Goal: Task Accomplishment & Management: Manage account settings

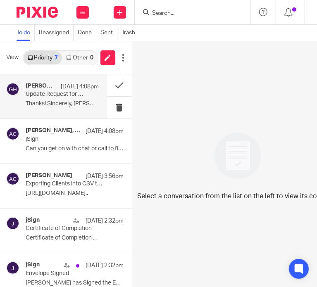
click at [58, 101] on p "Thanks! Sincerely, Amy Amy L Corfixsen ..." at bounding box center [62, 104] width 73 height 7
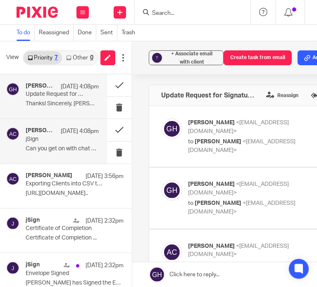
click at [56, 138] on p "jSign" at bounding box center [55, 139] width 58 height 7
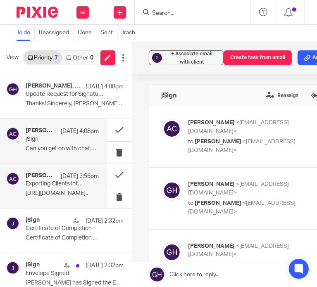
click at [69, 175] on p "Aug 14 3:56pm" at bounding box center [80, 176] width 38 height 8
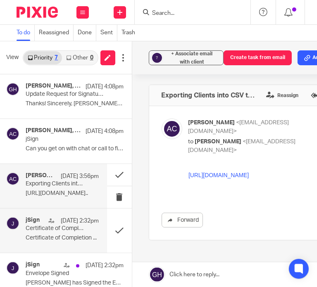
click at [60, 210] on div "jSign Aug 14 2:32pm Certificate of Completion Certificate of Completion ..." at bounding box center [53, 231] width 107 height 44
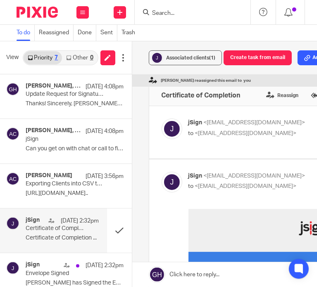
scroll to position [153, 0]
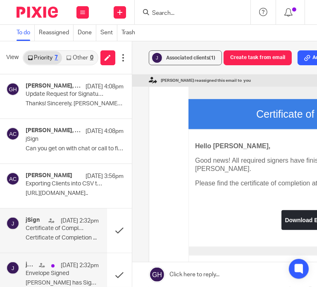
click at [48, 263] on div "Aug 14 2:32pm" at bounding box center [67, 266] width 64 height 8
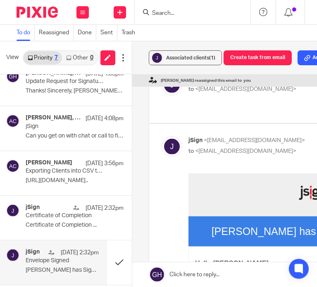
scroll to position [167, 0]
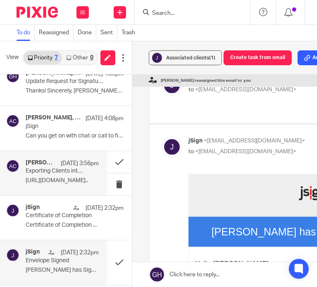
click at [44, 174] on p "Exporting Clients into CSV to upload into jSign" at bounding box center [55, 171] width 58 height 7
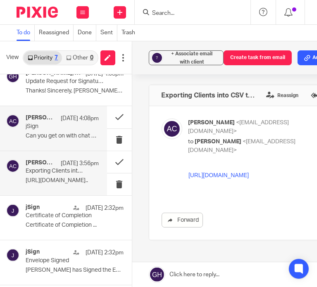
scroll to position [0, 0]
click at [57, 121] on div "Aug 14 4:08pm" at bounding box center [78, 119] width 42 height 8
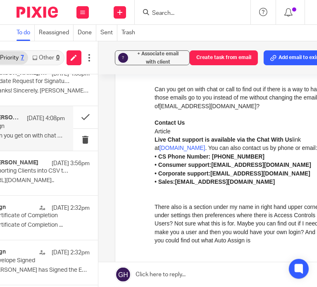
scroll to position [0, 43]
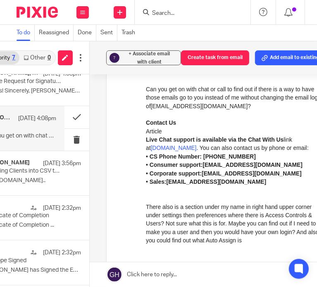
click at [163, 148] on link "jsign.com" at bounding box center [174, 148] width 46 height 7
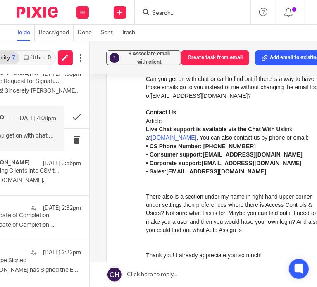
scroll to position [0, 0]
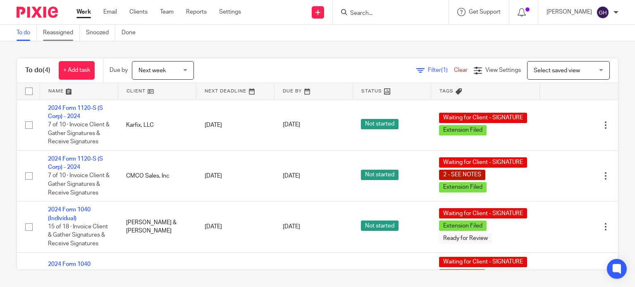
click at [59, 31] on link "Reassigned" at bounding box center [61, 33] width 37 height 16
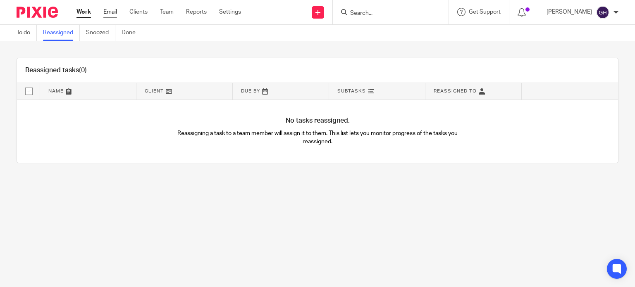
click at [111, 13] on link "Email" at bounding box center [110, 12] width 14 height 8
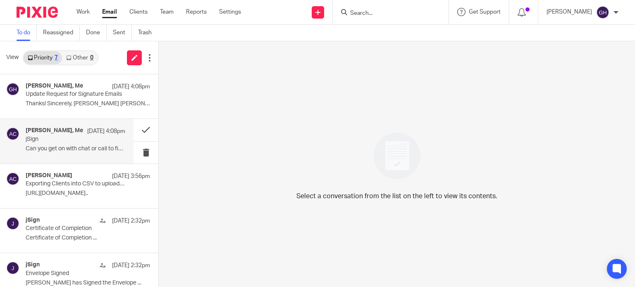
click at [51, 141] on p "jSign" at bounding box center [66, 139] width 80 height 7
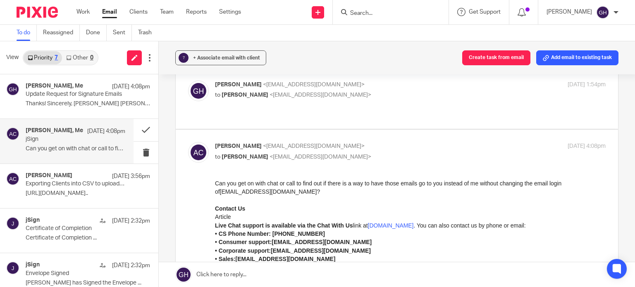
scroll to position [159, 0]
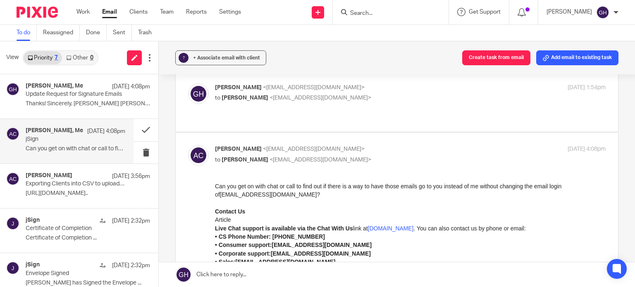
click at [296, 93] on div "Gabby Hallatschek <gabby@amylcpa.com> to Amy Corfixsen <amylcpa@gmail.com> Aug …" at bounding box center [397, 102] width 418 height 36
click at [291, 95] on span "<amylcpa@gmail.com>" at bounding box center [321, 98] width 102 height 6
checkbox input "true"
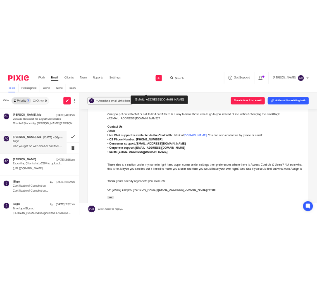
scroll to position [349, 0]
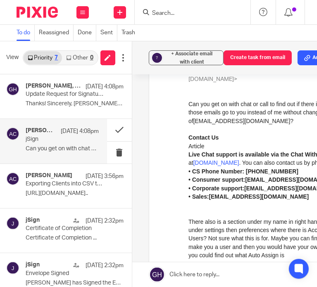
click at [280, 252] on p "There also is a section under my name in right hand upper corner under settings…" at bounding box center [277, 239] width 179 height 42
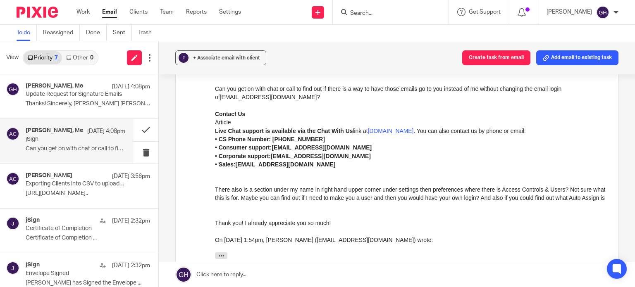
scroll to position [0, 0]
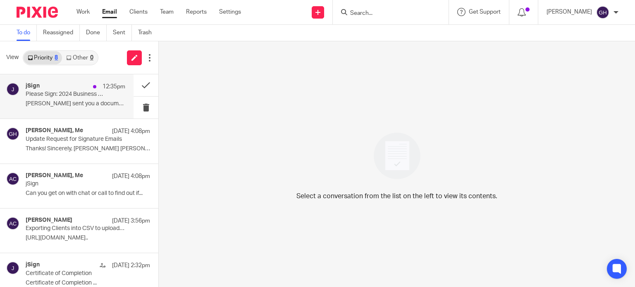
click at [56, 94] on p "Please Sign: 2024 Business Engagement Letter Sent With High Priority" at bounding box center [66, 94] width 80 height 7
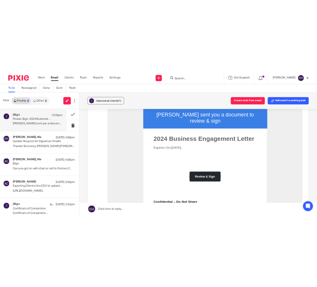
scroll to position [159, 0]
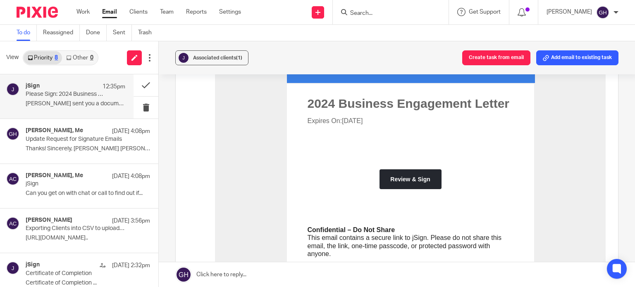
click at [416, 176] on link "Review & Sign" at bounding box center [411, 179] width 62 height 7
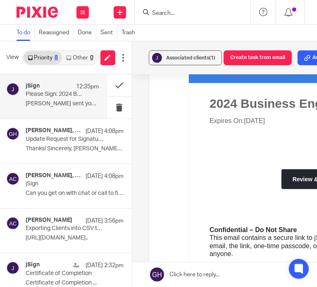
click at [172, 162] on div "Forward" at bounding box center [265, 198] width 206 height 403
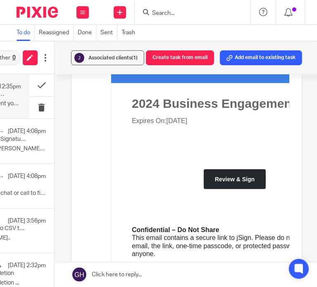
scroll to position [0, 0]
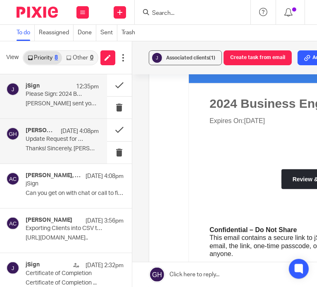
click at [72, 139] on p "Update Request for Signature Emails" at bounding box center [55, 139] width 58 height 7
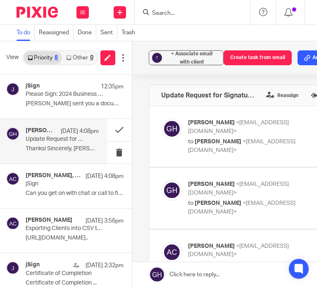
click at [52, 146] on p "Thanks! Sincerely, Amy Amy L Corfixsen ..." at bounding box center [62, 149] width 73 height 7
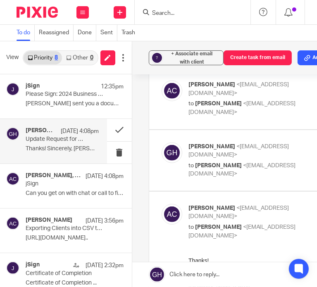
scroll to position [285, 0]
click at [237, 162] on p "to Amy Corfixsen <amylcpa@gmail.com>" at bounding box center [248, 170] width 119 height 17
checkbox input "true"
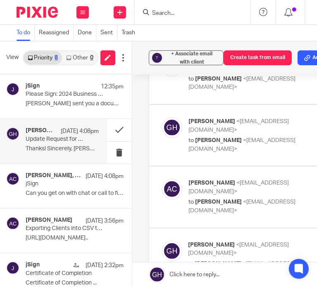
scroll to position [185, 0]
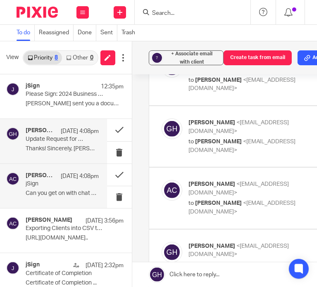
click at [39, 176] on h4 "Amy Corfixsen, Me" at bounding box center [41, 175] width 31 height 7
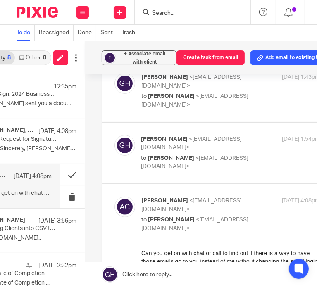
scroll to position [0, 0]
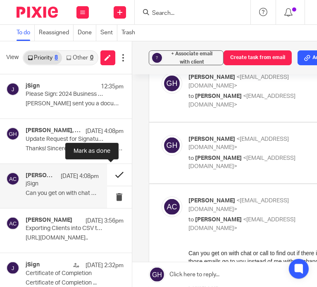
click at [108, 173] on button at bounding box center [119, 175] width 25 height 22
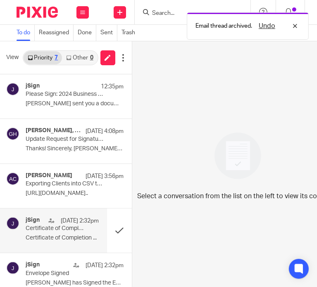
click at [61, 216] on div "jSign Aug 14 2:32pm Certificate of Completion Certificate of Completion ..." at bounding box center [53, 231] width 107 height 44
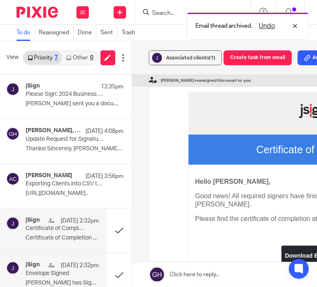
scroll to position [93, 0]
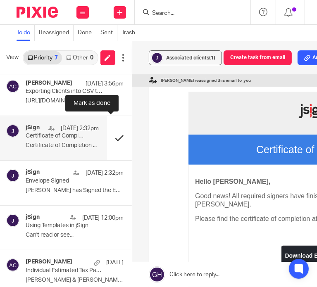
click at [109, 139] on button at bounding box center [119, 138] width 25 height 44
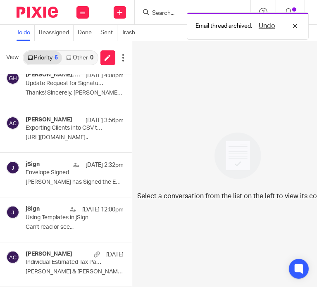
scroll to position [55, 0]
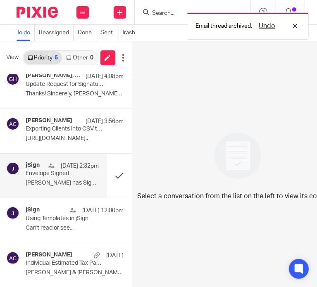
click at [57, 160] on div "jSign Aug 14 2:32pm Envelope Signed James Monnin has Signed the Envelope ..." at bounding box center [53, 176] width 107 height 44
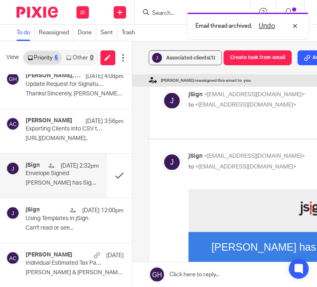
scroll to position [0, 0]
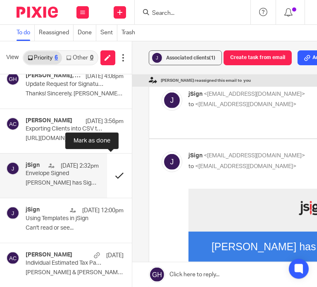
click at [108, 175] on button at bounding box center [119, 176] width 25 height 44
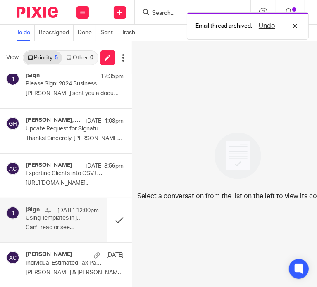
click at [61, 220] on p "Using Templates in jSign" at bounding box center [55, 218] width 58 height 7
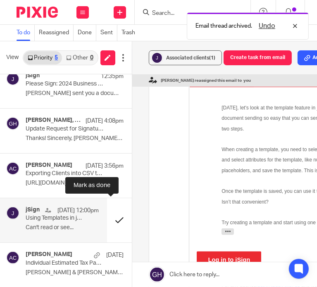
click at [109, 220] on button at bounding box center [119, 221] width 25 height 44
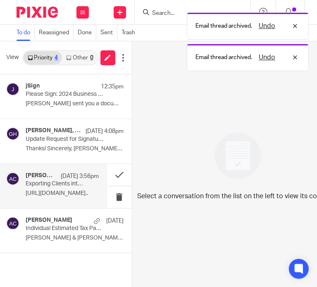
click at [60, 188] on div "Amy Corfixsen Aug 14 3:56pm Exporting Clients into CSV to upload into jSign htt…" at bounding box center [62, 186] width 73 height 28
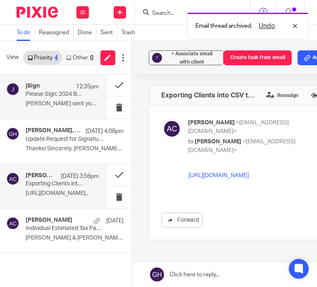
click at [65, 91] on p "Please Sign: 2024 Business Engagement Letter Sent With High Priority" at bounding box center [55, 94] width 58 height 7
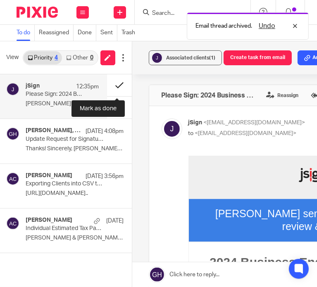
click at [113, 89] on button at bounding box center [119, 85] width 25 height 22
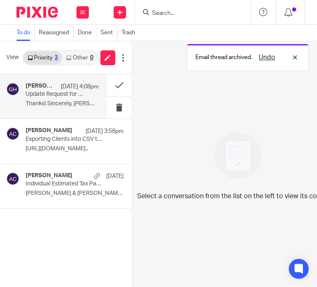
click at [69, 105] on p "Thanks! Sincerely, Amy Amy L Corfixsen ..." at bounding box center [62, 104] width 73 height 7
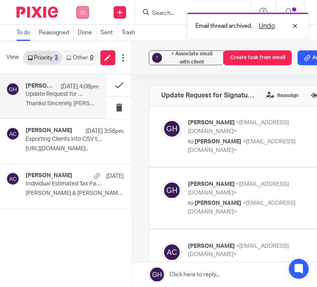
click at [85, 14] on button at bounding box center [83, 12] width 12 height 12
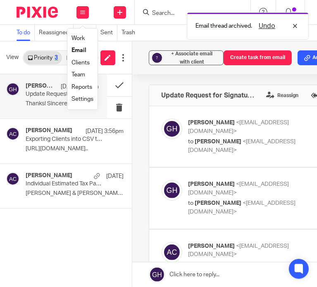
click at [83, 39] on link "Work" at bounding box center [78, 39] width 13 height 6
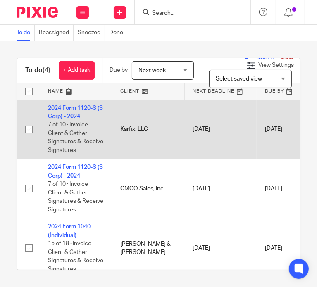
click at [73, 113] on td "2024 Form 1120-S (S Corp) - 2024 7 of 10 · Invoice Client & Gather Signatures &…" at bounding box center [76, 130] width 72 height 60
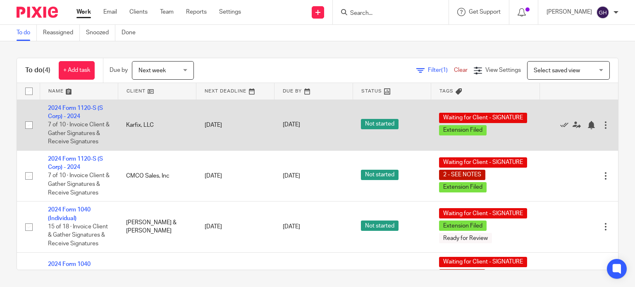
click at [63, 113] on td "2024 Form 1120-S (S Corp) - 2024 7 of 10 · Invoice Client & Gather Signatures &…" at bounding box center [79, 125] width 78 height 51
click at [68, 117] on link "2024 Form 1120-S (S Corp) - 2024" at bounding box center [75, 112] width 55 height 14
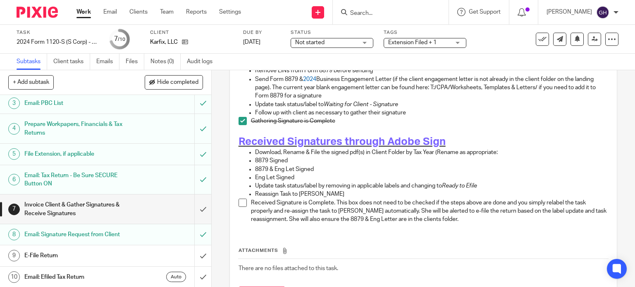
scroll to position [177, 0]
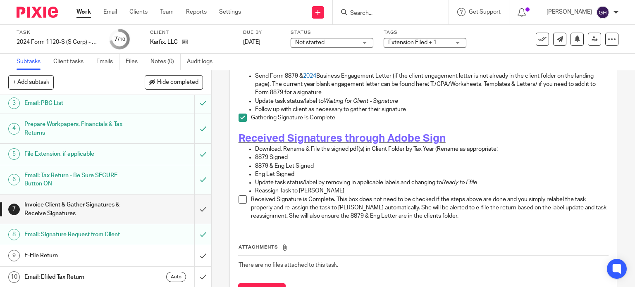
click at [239, 196] on span at bounding box center [243, 200] width 8 height 8
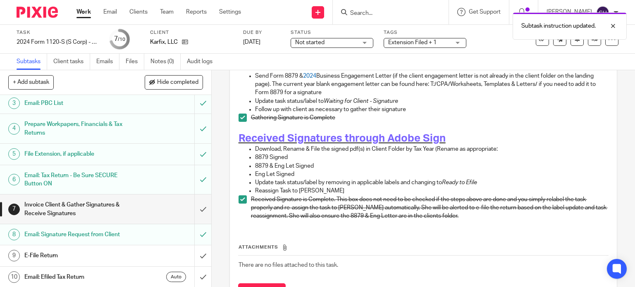
click at [426, 47] on div "Extension Filed + 1" at bounding box center [425, 43] width 83 height 10
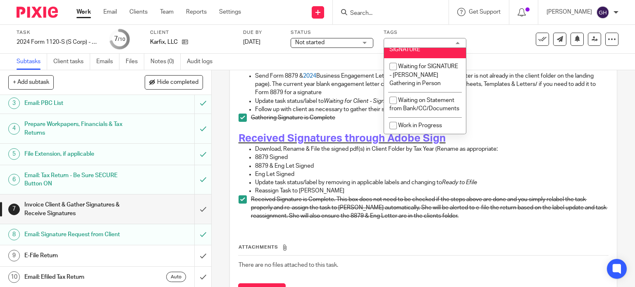
scroll to position [783, 0]
click at [395, 49] on input "checkbox" at bounding box center [394, 42] width 16 height 16
checkbox input "false"
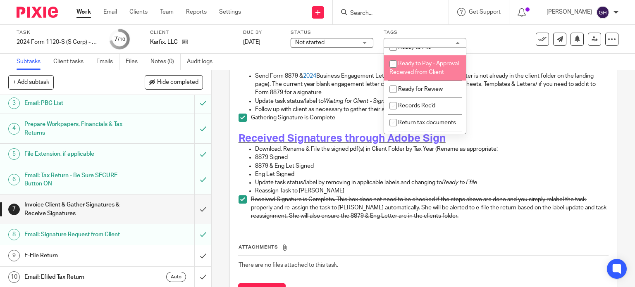
scroll to position [494, 0]
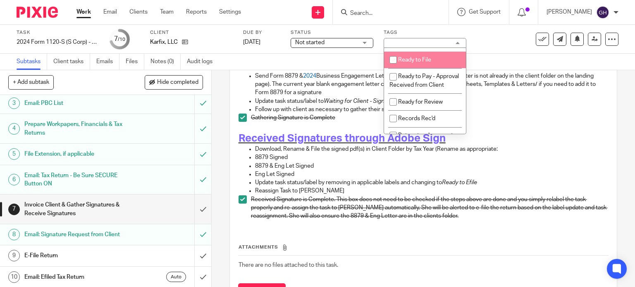
click at [395, 68] on input "checkbox" at bounding box center [394, 60] width 16 height 16
checkbox input "true"
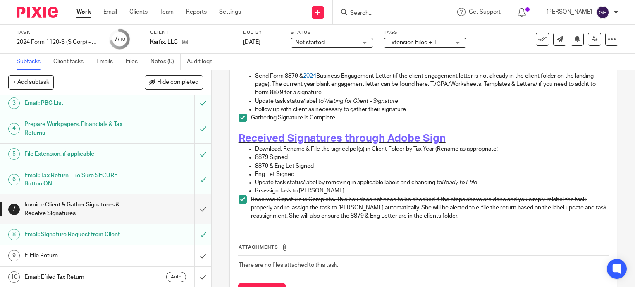
click at [527, 38] on div "See template in use Advanced task editor Copy task Change schedule Delete" at bounding box center [568, 39] width 101 height 13
click at [588, 38] on link at bounding box center [594, 39] width 13 height 13
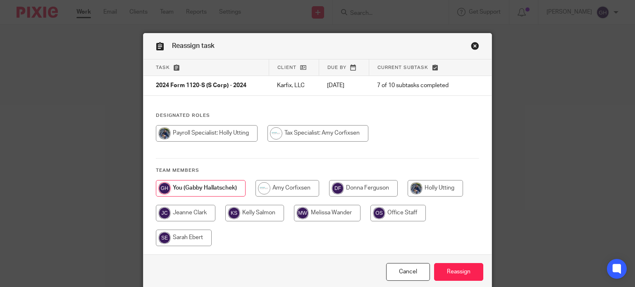
click at [297, 142] on input "radio" at bounding box center [318, 133] width 101 height 17
radio input "true"
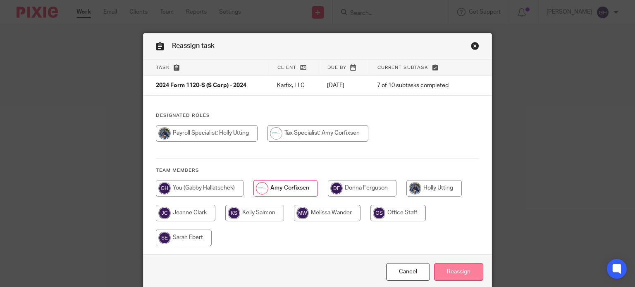
click at [450, 273] on input "Reassign" at bounding box center [458, 273] width 49 height 18
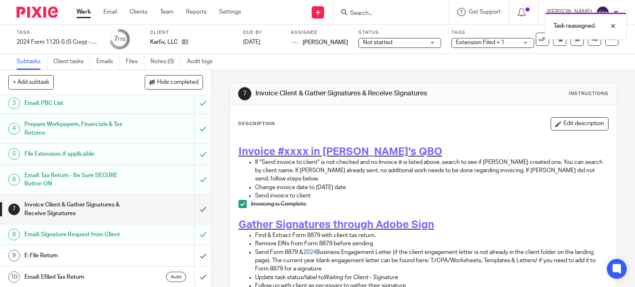
scroll to position [86, 0]
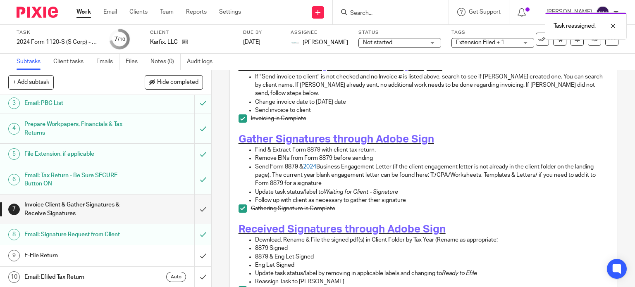
click at [220, 212] on div "7 Invoice Client & Gather Signatures & Receive Signatures Instructions Descript…" at bounding box center [424, 178] width 424 height 217
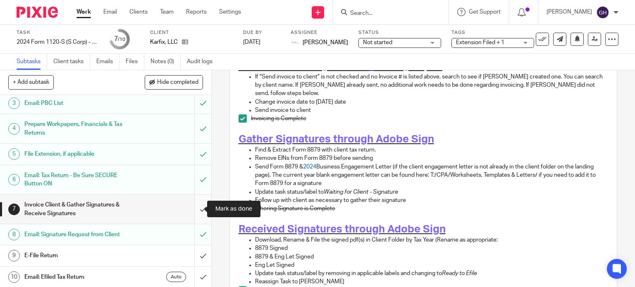
click at [196, 207] on input "submit" at bounding box center [105, 209] width 211 height 29
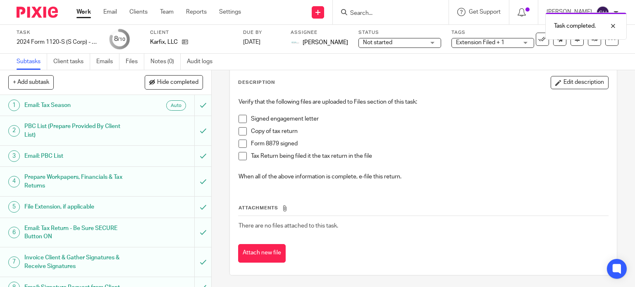
scroll to position [53, 0]
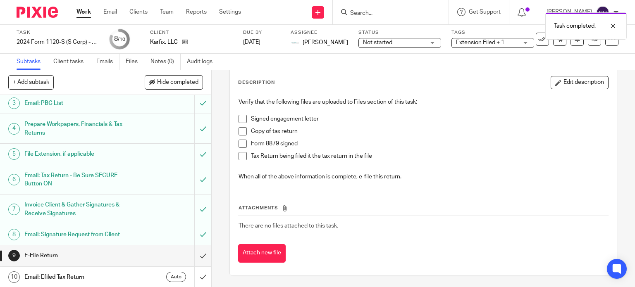
click at [96, 219] on h1 "Invoice Client & Gather Signatures & Receive Signatures" at bounding box center [78, 209] width 108 height 21
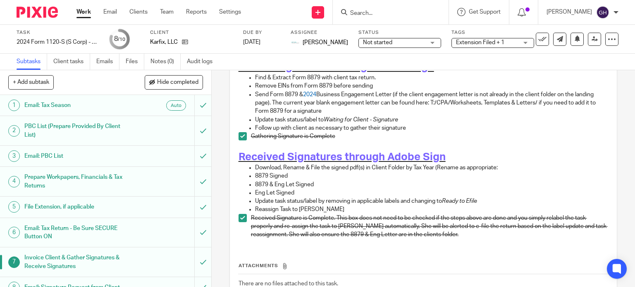
scroll to position [207, 0]
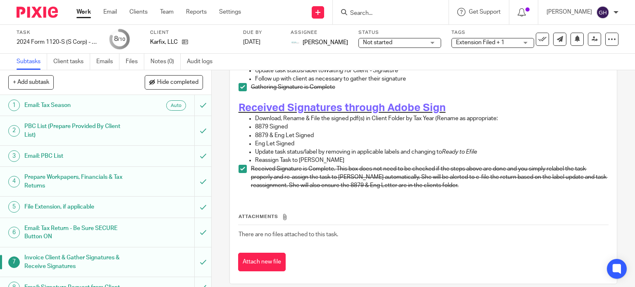
click at [82, 11] on link "Work" at bounding box center [84, 12] width 14 height 8
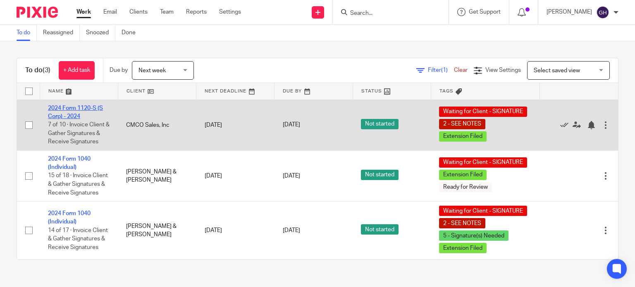
click at [79, 118] on link "2024 Form 1120-S (S Corp) - 2024" at bounding box center [75, 112] width 55 height 14
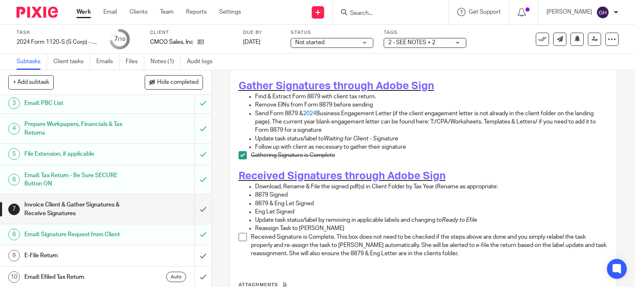
scroll to position [185, 0]
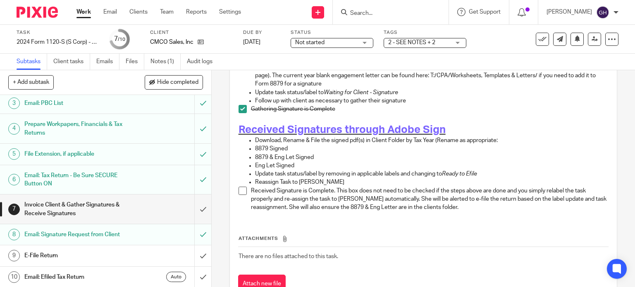
click at [239, 187] on span at bounding box center [243, 191] width 8 height 8
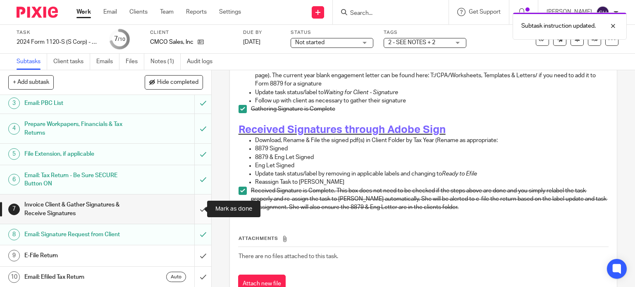
click at [189, 210] on input "submit" at bounding box center [105, 209] width 211 height 29
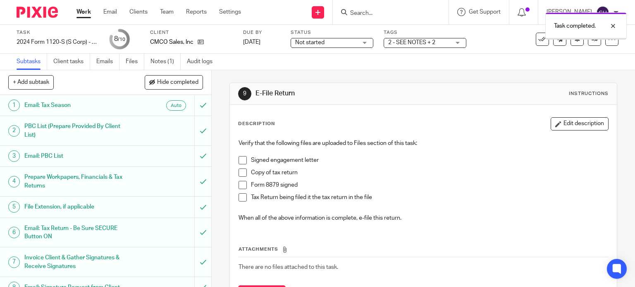
click at [436, 45] on span "2 - SEE NOTES + 2" at bounding box center [411, 43] width 47 height 6
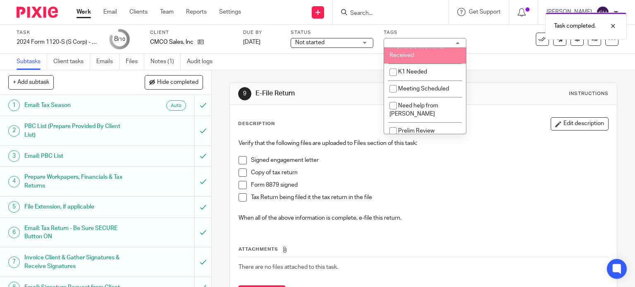
scroll to position [314, 0]
click at [412, 29] on li "Extension Filed" at bounding box center [425, 20] width 82 height 17
checkbox input "false"
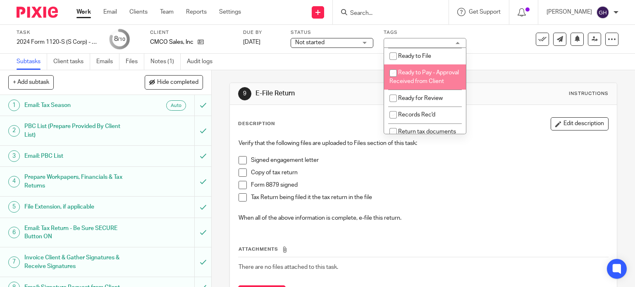
scroll to position [496, 0]
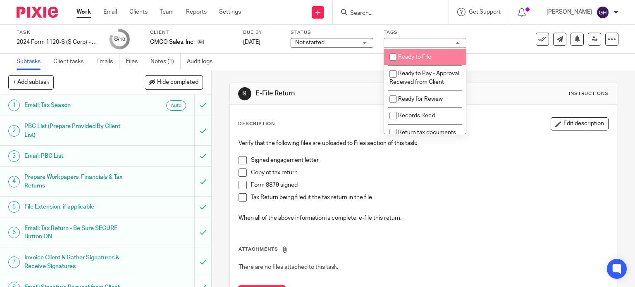
click at [393, 65] on input "checkbox" at bounding box center [394, 57] width 16 height 16
checkbox input "true"
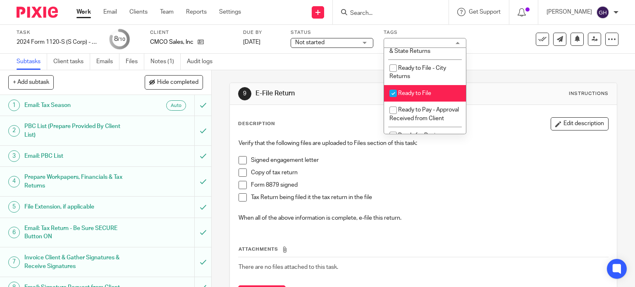
click at [458, 41] on div "2 - SEE NOTES + 2" at bounding box center [425, 43] width 83 height 10
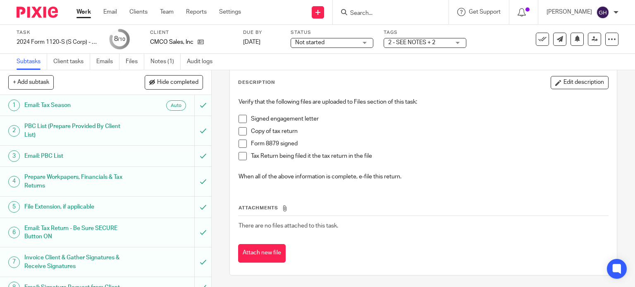
scroll to position [0, 0]
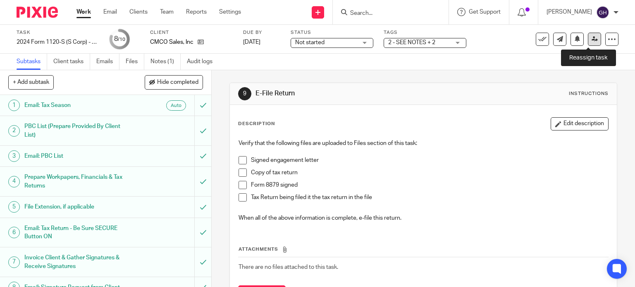
click at [592, 41] on icon at bounding box center [595, 39] width 6 height 6
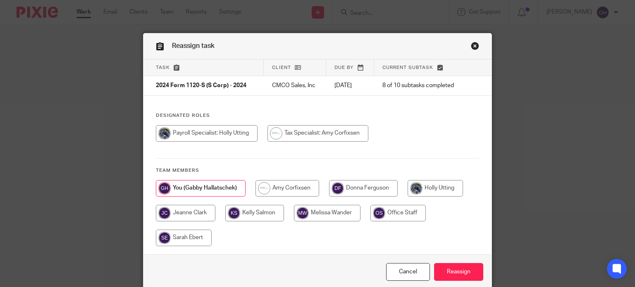
click at [271, 142] on input "radio" at bounding box center [318, 133] width 101 height 17
radio input "true"
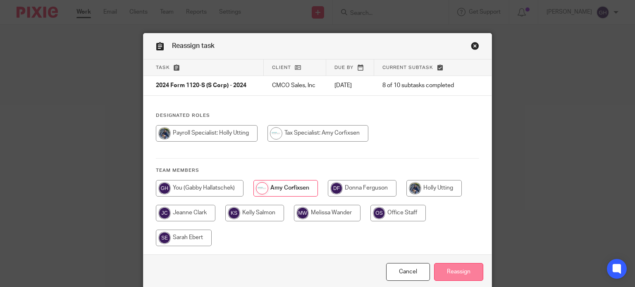
click at [450, 275] on input "Reassign" at bounding box center [458, 273] width 49 height 18
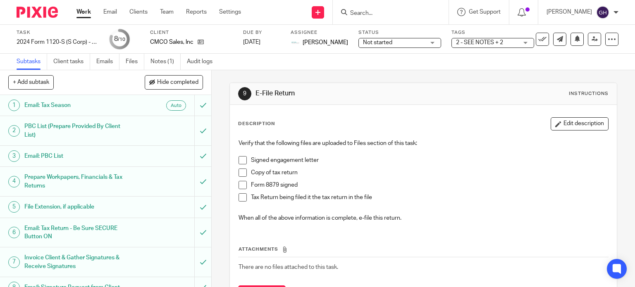
scroll to position [53, 0]
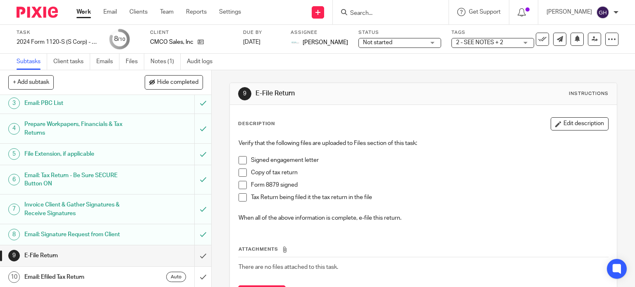
click at [85, 13] on link "Work" at bounding box center [84, 12] width 14 height 8
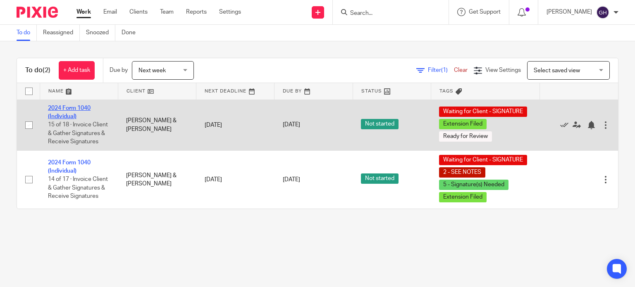
click at [64, 117] on link "2024 Form 1040 (Individual)" at bounding box center [69, 112] width 43 height 14
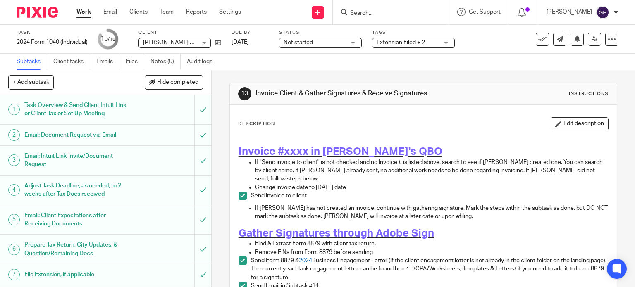
click at [399, 42] on span "Extension Filed + 2" at bounding box center [401, 43] width 48 height 6
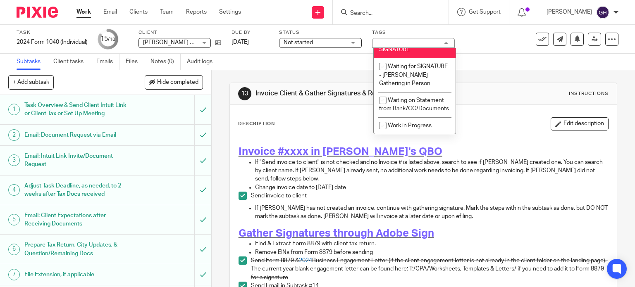
scroll to position [820, 0]
click at [396, 53] on span "Waiting for Client - SIGNATURE" at bounding box center [407, 45] width 57 height 14
checkbox input "false"
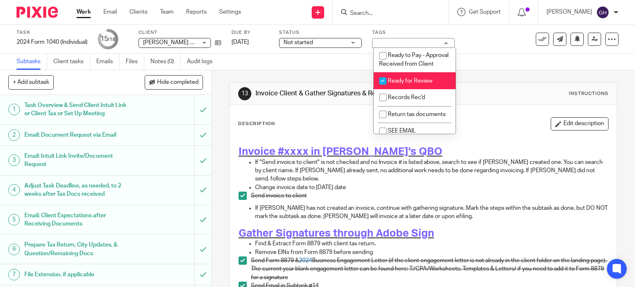
scroll to position [513, 0]
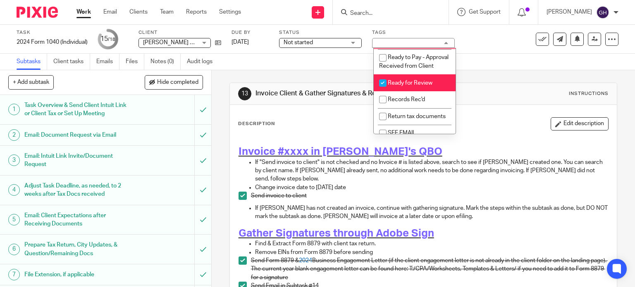
click at [400, 44] on span "Ready to File" at bounding box center [404, 41] width 33 height 6
checkbox input "true"
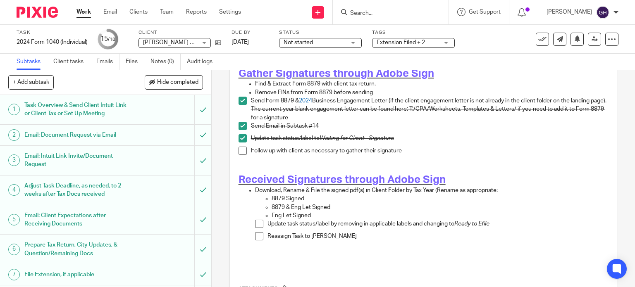
scroll to position [162, 0]
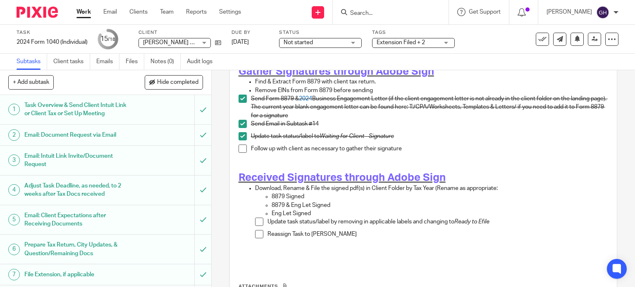
click at [257, 218] on span at bounding box center [259, 222] width 8 height 8
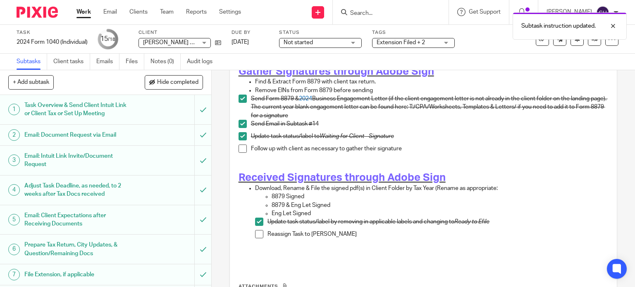
click at [256, 230] on span at bounding box center [259, 234] width 8 height 8
click at [612, 26] on div at bounding box center [607, 26] width 22 height 10
click at [587, 38] on div "Subtask instruction updated." at bounding box center [570, 25] width 114 height 27
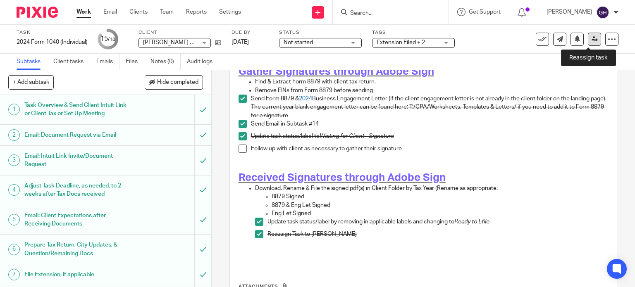
click at [592, 38] on icon at bounding box center [595, 39] width 6 height 6
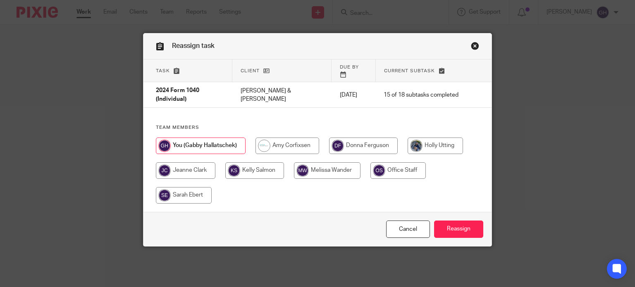
click at [276, 138] on input "radio" at bounding box center [288, 146] width 64 height 17
radio input "true"
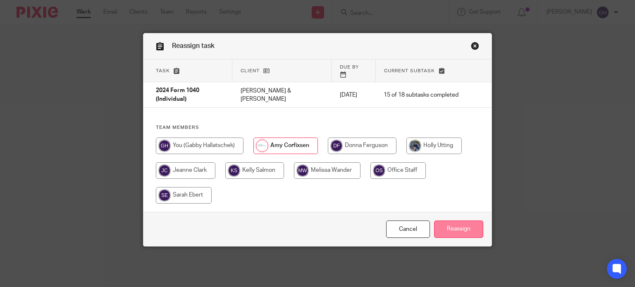
click at [458, 221] on input "Reassign" at bounding box center [458, 230] width 49 height 18
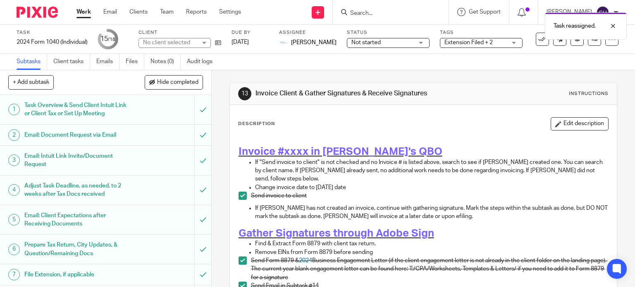
click at [84, 11] on link "Work" at bounding box center [84, 12] width 14 height 8
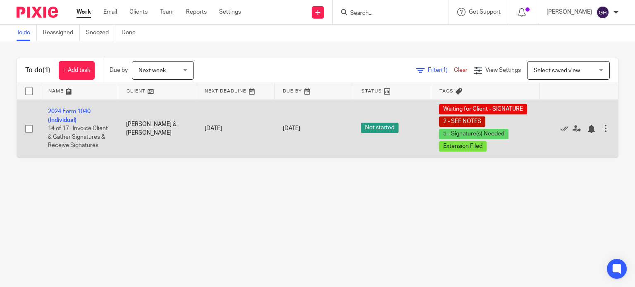
click at [98, 130] on td "2024 Form 1040 (Individual) 14 of 17 · Invoice Client & Gather Signatures & Rec…" at bounding box center [79, 129] width 78 height 58
click at [73, 110] on link "2024 Form 1040 (Individual)" at bounding box center [69, 116] width 43 height 14
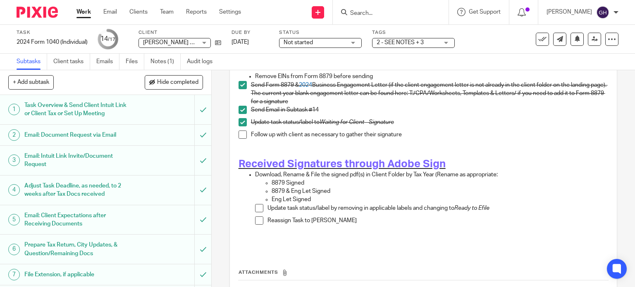
scroll to position [230, 0]
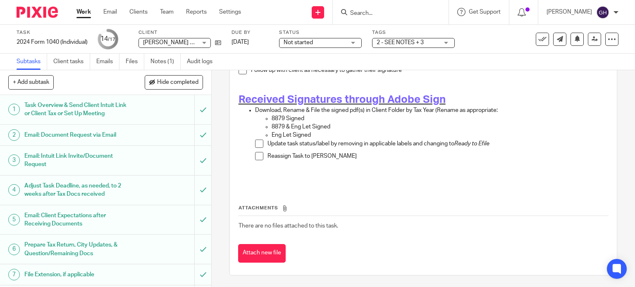
click at [256, 142] on span at bounding box center [259, 144] width 8 height 8
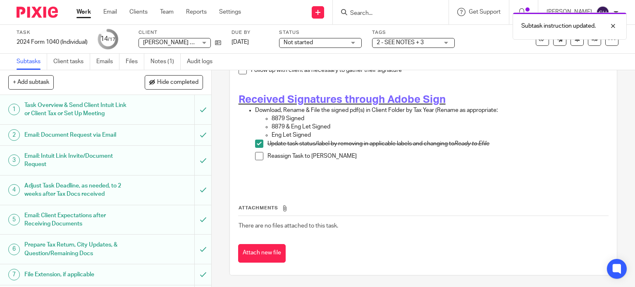
click at [257, 150] on li "Update task status/label by removing in applicable labels and changing to Ready…" at bounding box center [432, 146] width 354 height 12
click at [256, 155] on span at bounding box center [259, 156] width 8 height 8
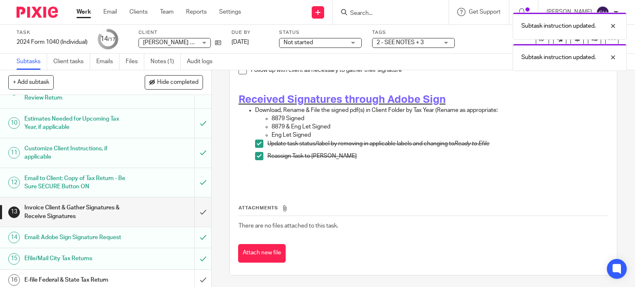
scroll to position [268, 0]
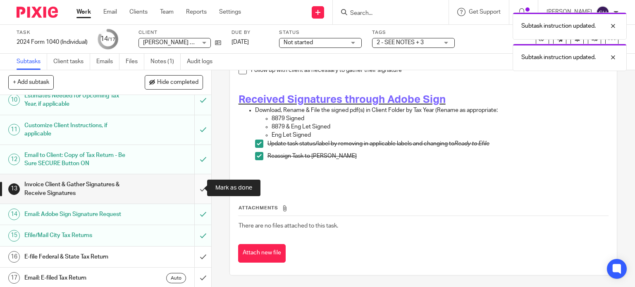
click at [194, 189] on input "submit" at bounding box center [105, 189] width 211 height 29
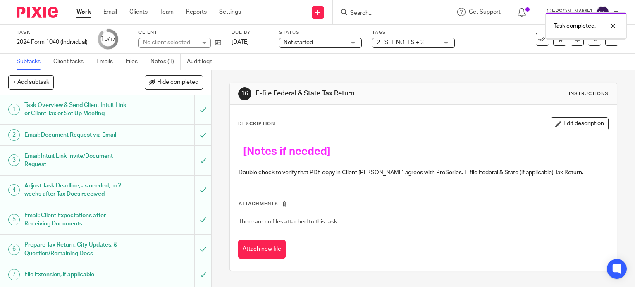
click at [430, 43] on span "2 - SEE NOTES + 3" at bounding box center [408, 42] width 62 height 9
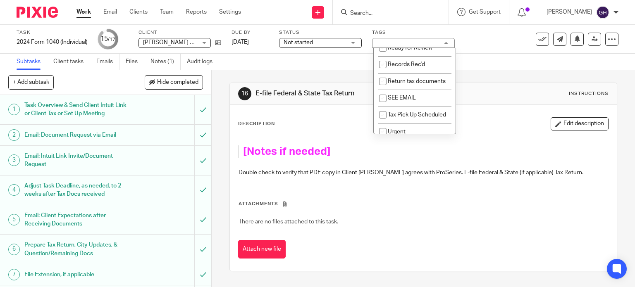
scroll to position [529, 0]
click at [420, 27] on span "Ready to File" at bounding box center [404, 24] width 33 height 6
checkbox input "true"
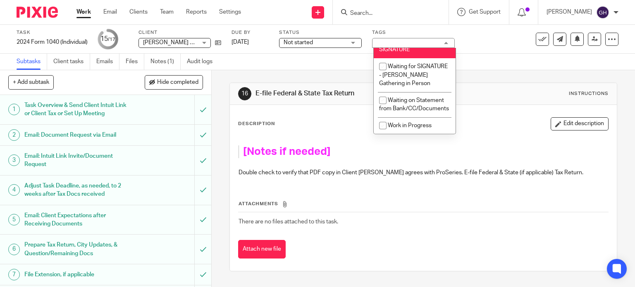
scroll to position [802, 0]
click at [418, 53] on span "Waiting for Client - SIGNATURE" at bounding box center [407, 45] width 57 height 14
checkbox input "false"
click at [448, 40] on div "2 - SEE NOTES + 3" at bounding box center [413, 43] width 83 height 10
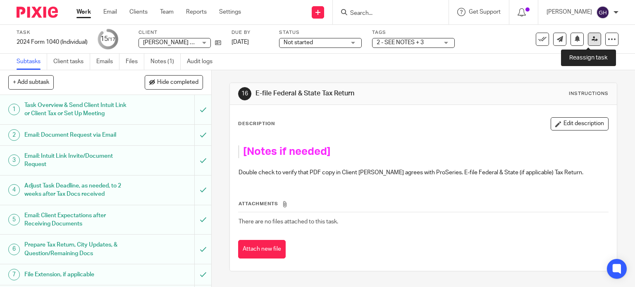
click at [592, 39] on icon at bounding box center [595, 39] width 6 height 6
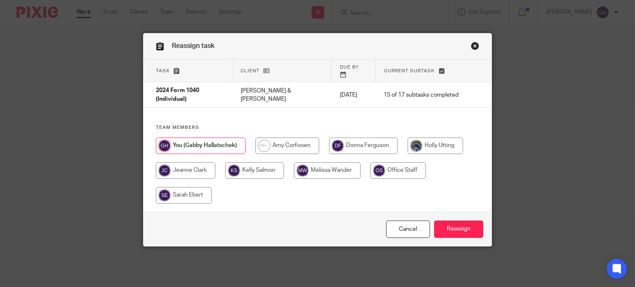
click at [302, 138] on input "radio" at bounding box center [288, 146] width 64 height 17
radio input "true"
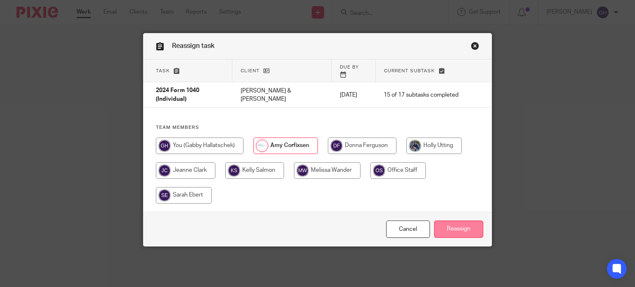
click at [467, 227] on input "Reassign" at bounding box center [458, 230] width 49 height 18
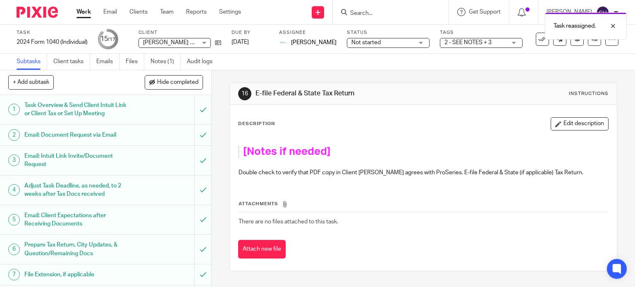
click at [82, 11] on link "Work" at bounding box center [84, 12] width 14 height 8
